Goal: Use online tool/utility: Utilize a website feature to perform a specific function

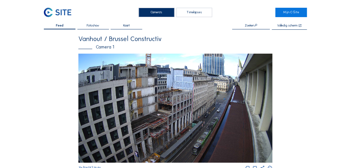
click at [199, 12] on div "Timelapses" at bounding box center [195, 12] width 36 height 9
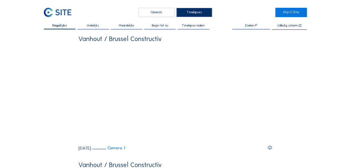
click at [200, 25] on span "Timelapse maken" at bounding box center [194, 25] width 23 height 3
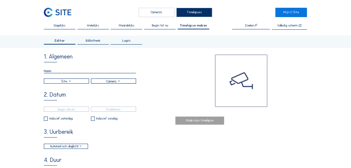
click at [74, 80] on div at bounding box center [66, 81] width 45 height 5
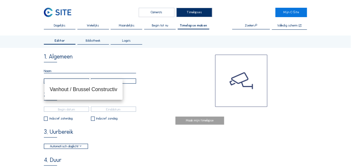
click at [126, 82] on div at bounding box center [113, 81] width 45 height 5
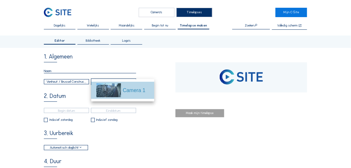
click at [137, 89] on div "Camera 1" at bounding box center [136, 91] width 26 height 8
type input "[DATE] 11:40"
type input "[DATE] 15:56"
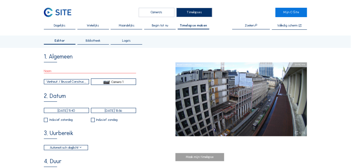
click at [47, 121] on input "checkbox" at bounding box center [46, 120] width 4 height 4
click at [46, 121] on input "checkbox" at bounding box center [46, 120] width 4 height 4
checkbox input "false"
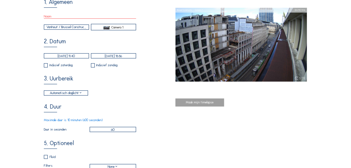
scroll to position [74, 0]
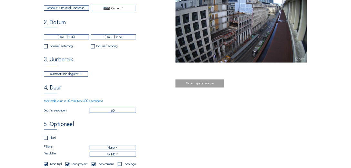
click at [82, 75] on div "Automatisch daglicht" at bounding box center [66, 73] width 33 height 5
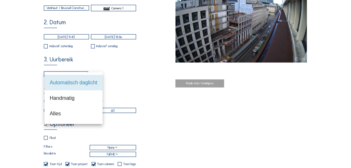
click at [122, 67] on div "3. Uurbereik Automatisch daglicht 06:00 Van 18:00 Tot" at bounding box center [110, 67] width 132 height 20
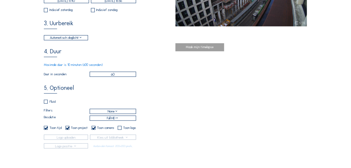
scroll to position [110, 0]
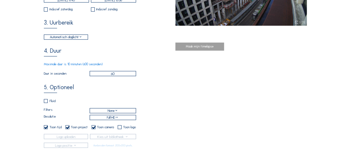
click at [116, 75] on input "60" at bounding box center [113, 73] width 47 height 5
click at [149, 89] on div "5. Optioneel Fluid Filters None Resolutie Full HD Toon tijd Toon project Toon c…" at bounding box center [110, 116] width 132 height 63
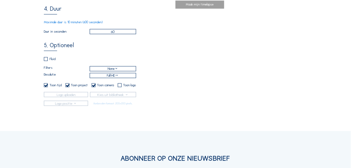
scroll to position [166, 0]
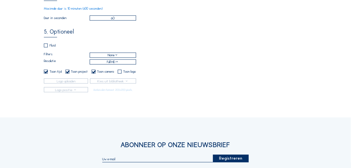
click at [47, 47] on input "checkbox" at bounding box center [46, 46] width 4 height 4
checkbox input "true"
checkbox input "false"
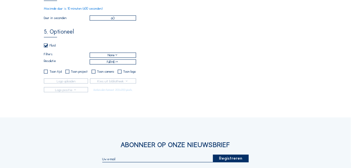
click at [122, 56] on div "None" at bounding box center [113, 55] width 46 height 5
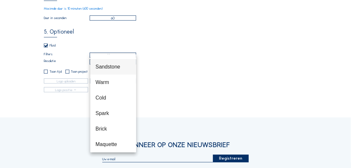
scroll to position [31, 0]
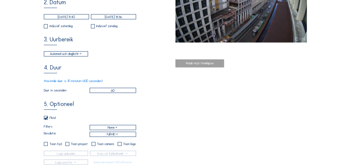
scroll to position [92, 0]
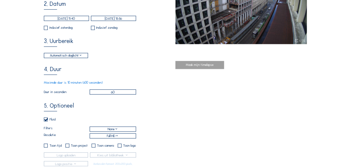
click at [119, 93] on input "60" at bounding box center [113, 91] width 47 height 5
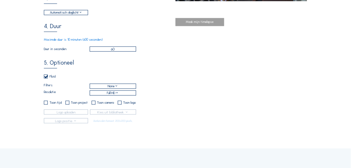
scroll to position [148, 0]
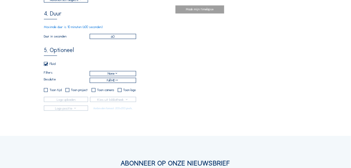
click at [47, 65] on input "checkbox" at bounding box center [46, 64] width 4 height 4
checkbox input "false"
checkbox input "true"
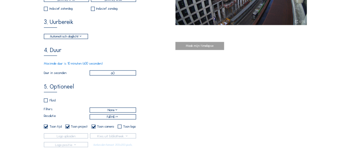
scroll to position [110, 0]
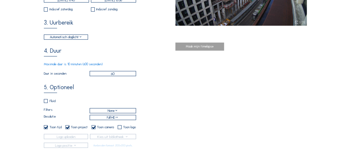
click at [204, 46] on div "Maak mijn timelapse" at bounding box center [200, 47] width 49 height 8
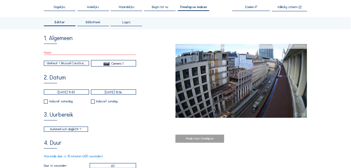
scroll to position [0, 0]
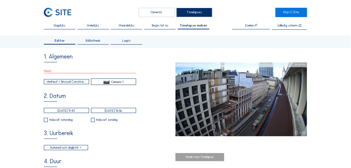
click at [69, 70] on input "text" at bounding box center [90, 70] width 92 height 5
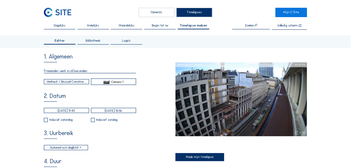
click at [79, 71] on input "9 maanden werk in 60seconden" at bounding box center [90, 70] width 92 height 5
click at [46, 71] on input "9 maanden werk in 60 seconden" at bounding box center [90, 70] width 92 height 5
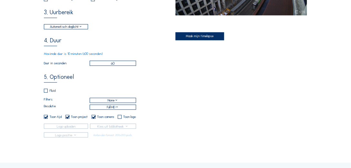
scroll to position [110, 0]
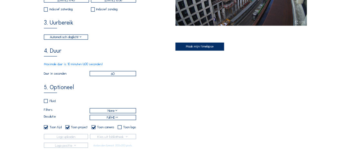
type input "10 maanden werk in 60 seconden"
click at [196, 45] on div "Maak mijn timelapse" at bounding box center [200, 47] width 49 height 8
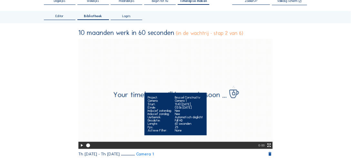
scroll to position [37, 0]
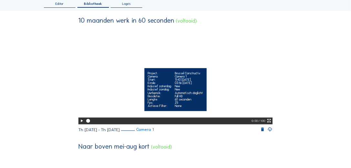
click at [80, 124] on icon at bounding box center [81, 120] width 5 height 5
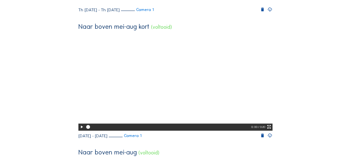
scroll to position [166, 0]
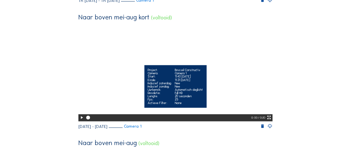
click at [82, 120] on icon at bounding box center [81, 117] width 5 height 5
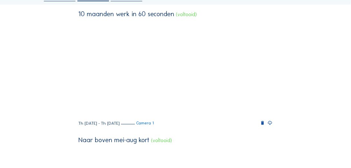
scroll to position [37, 0]
